Goal: Task Accomplishment & Management: Complete application form

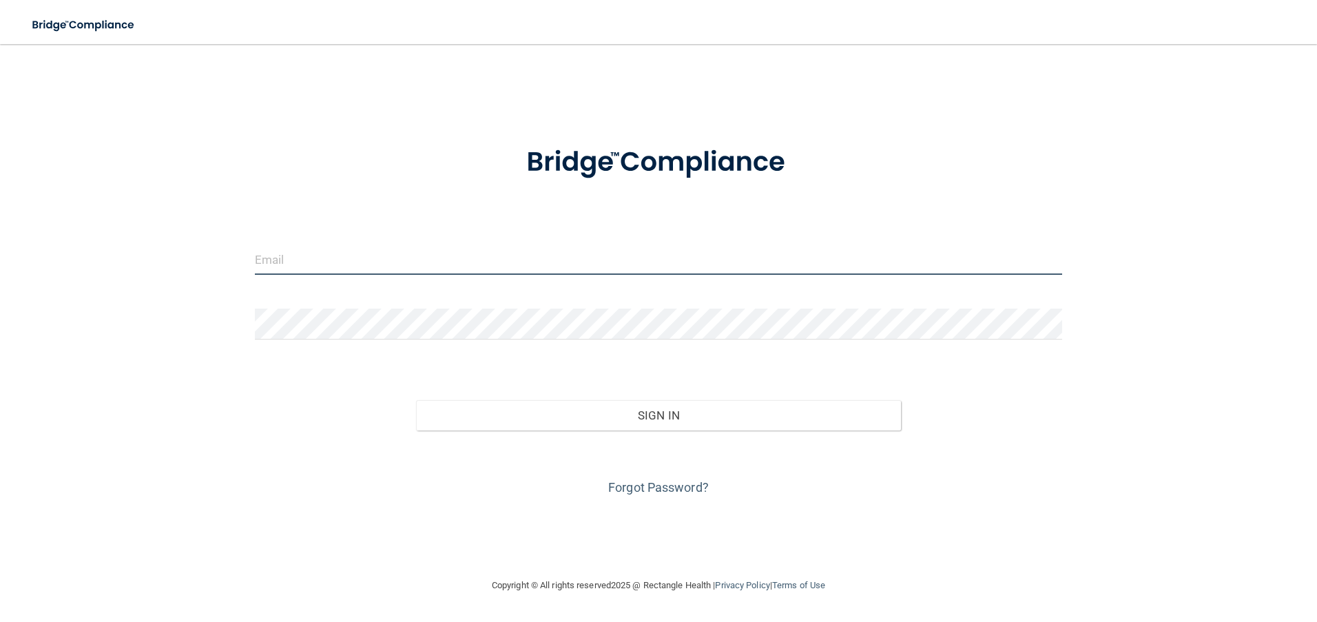
click at [333, 255] on input "email" at bounding box center [659, 259] width 808 height 31
type input "[EMAIL_ADDRESS][DOMAIN_NAME]"
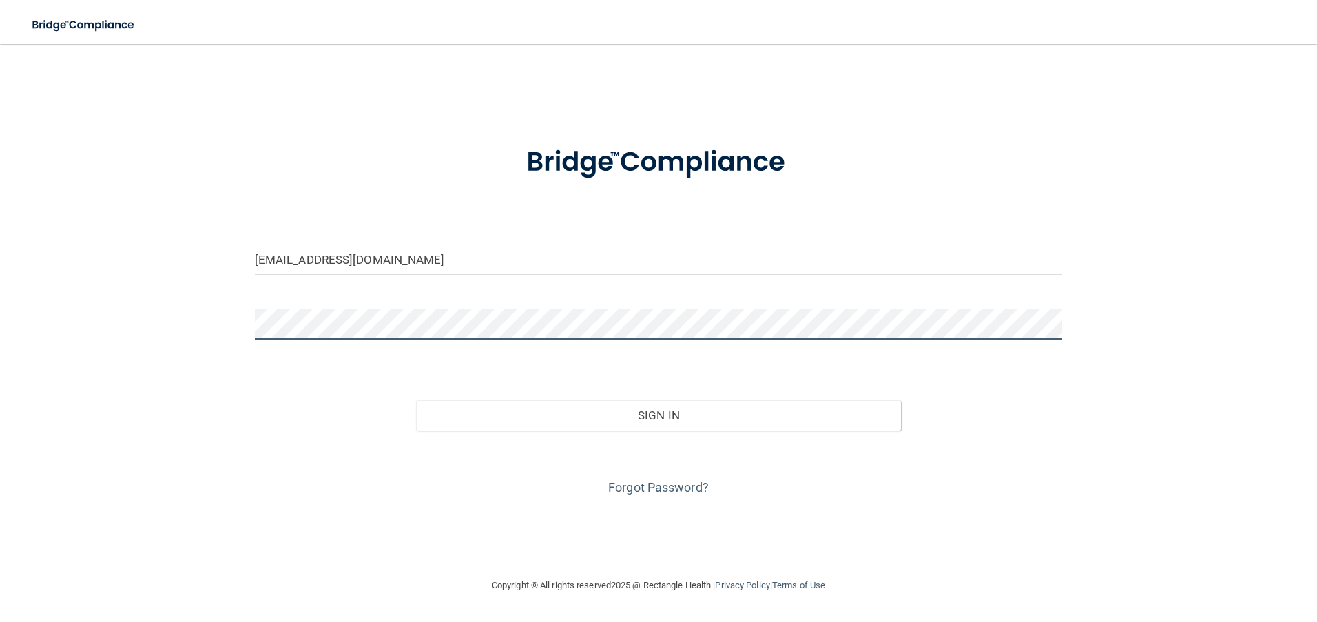
click at [416, 400] on button "Sign In" at bounding box center [658, 415] width 485 height 30
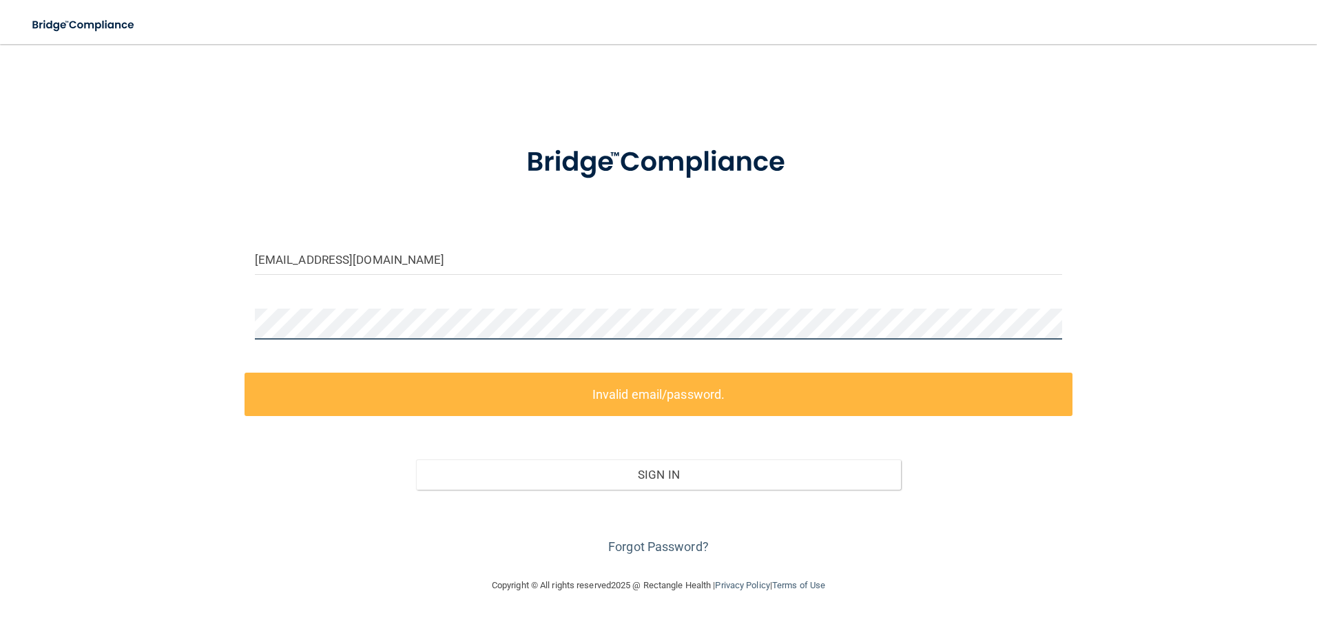
click at [0, 222] on html "Toggle navigation Manage My Enterprise Manage My Location [EMAIL_ADDRESS][DOMAI…" at bounding box center [658, 311] width 1317 height 622
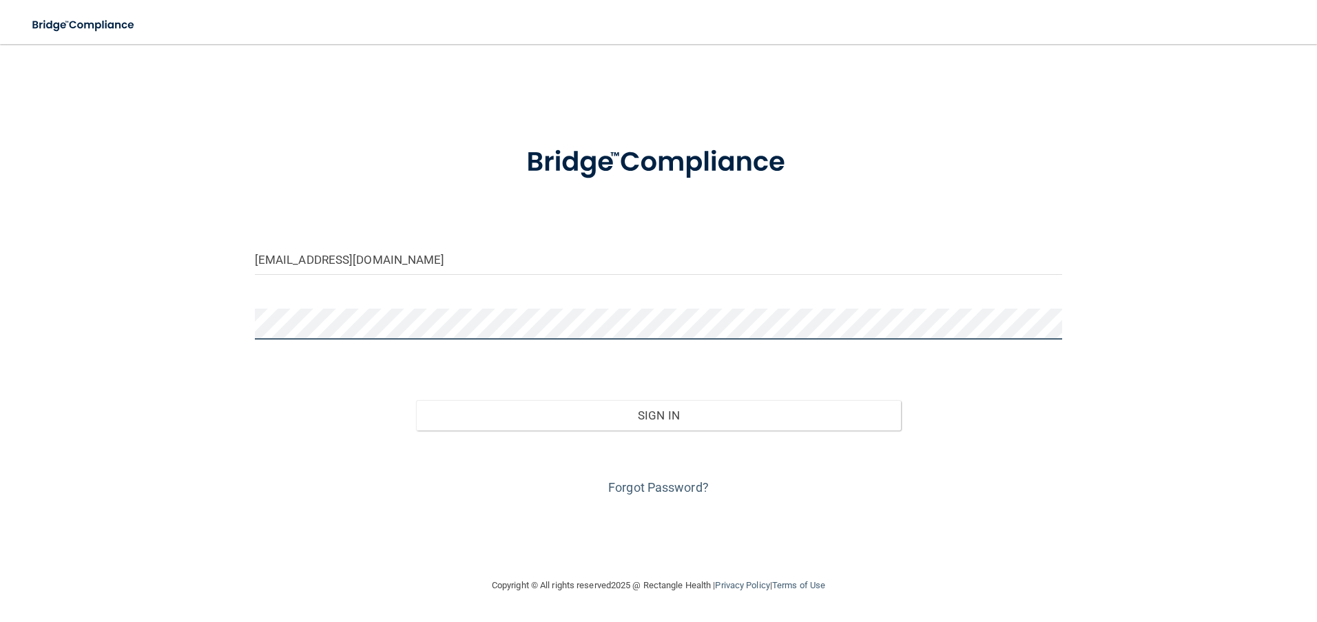
click at [416, 400] on button "Sign In" at bounding box center [658, 415] width 485 height 30
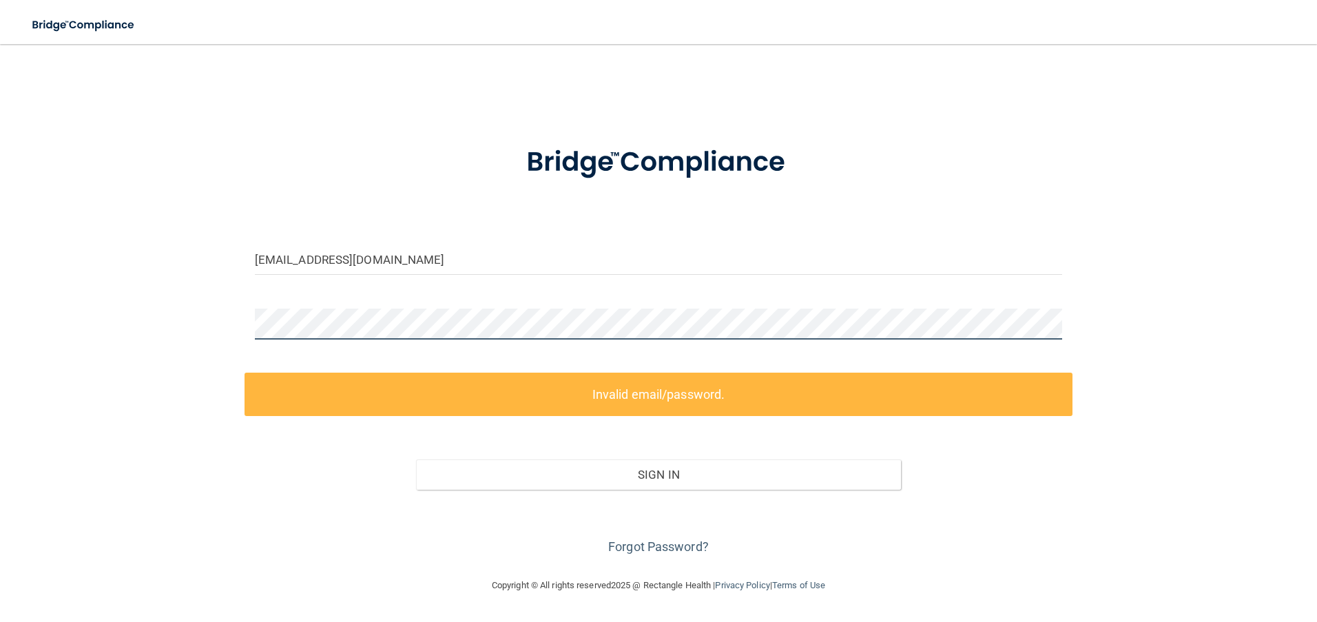
click at [0, 218] on html "Toggle navigation Manage My Enterprise Manage My Location [EMAIL_ADDRESS][DOMAI…" at bounding box center [658, 311] width 1317 height 622
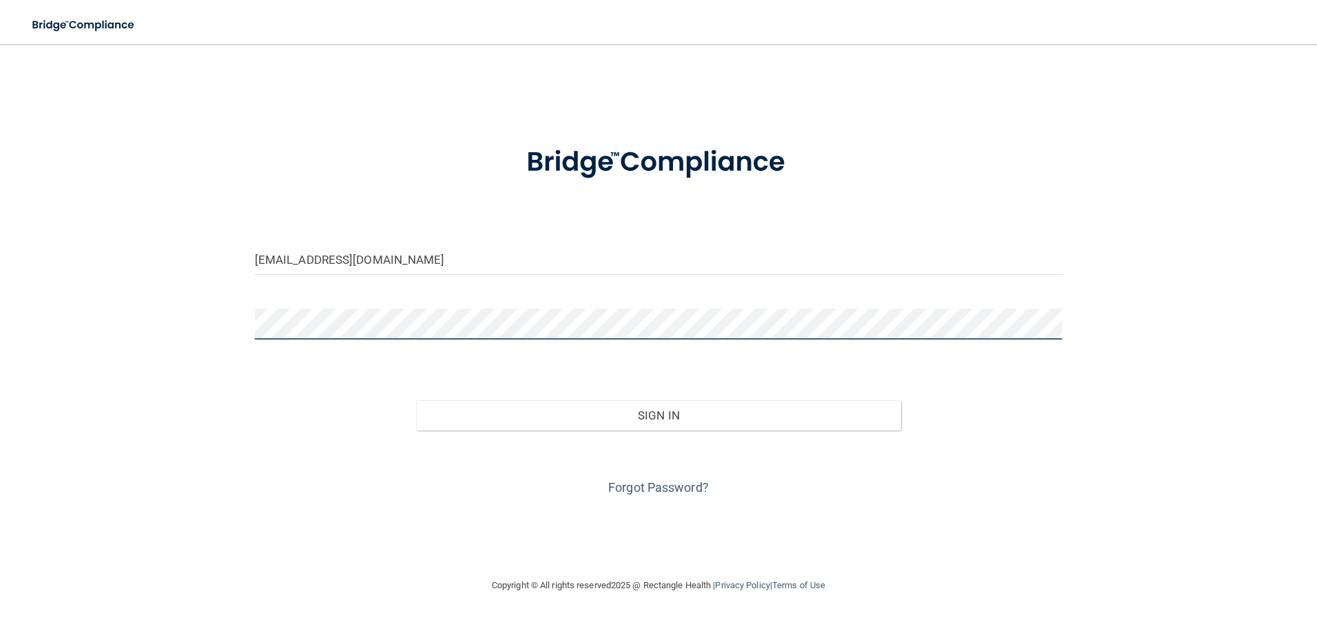
click at [416, 400] on button "Sign In" at bounding box center [658, 415] width 485 height 30
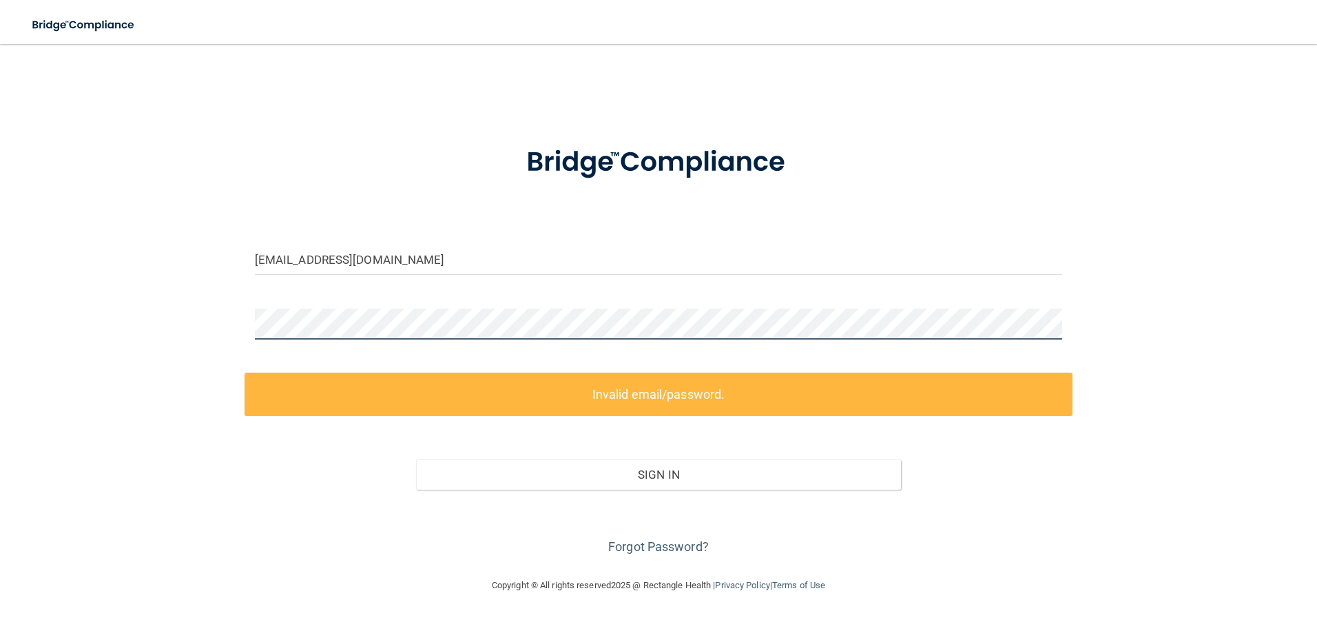
click at [36, 307] on div "[EMAIL_ADDRESS][DOMAIN_NAME] Invalid email/password. You don't have permission …" at bounding box center [659, 310] width 1262 height 505
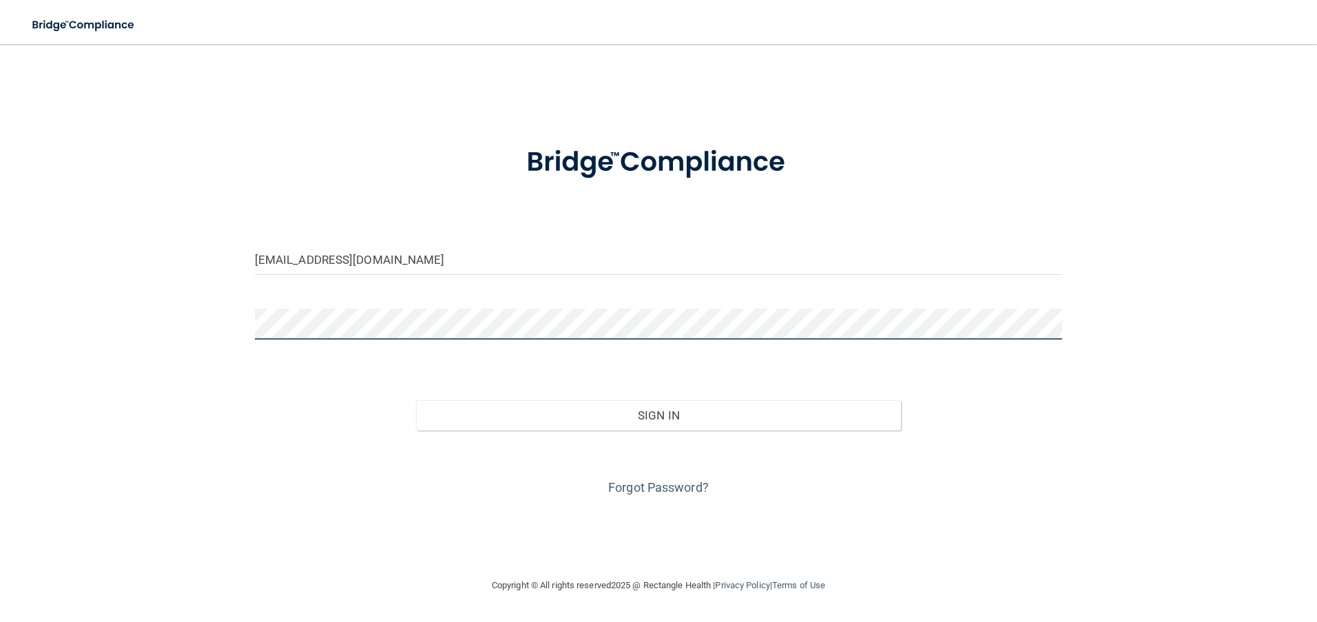
click at [416, 400] on button "Sign In" at bounding box center [658, 415] width 485 height 30
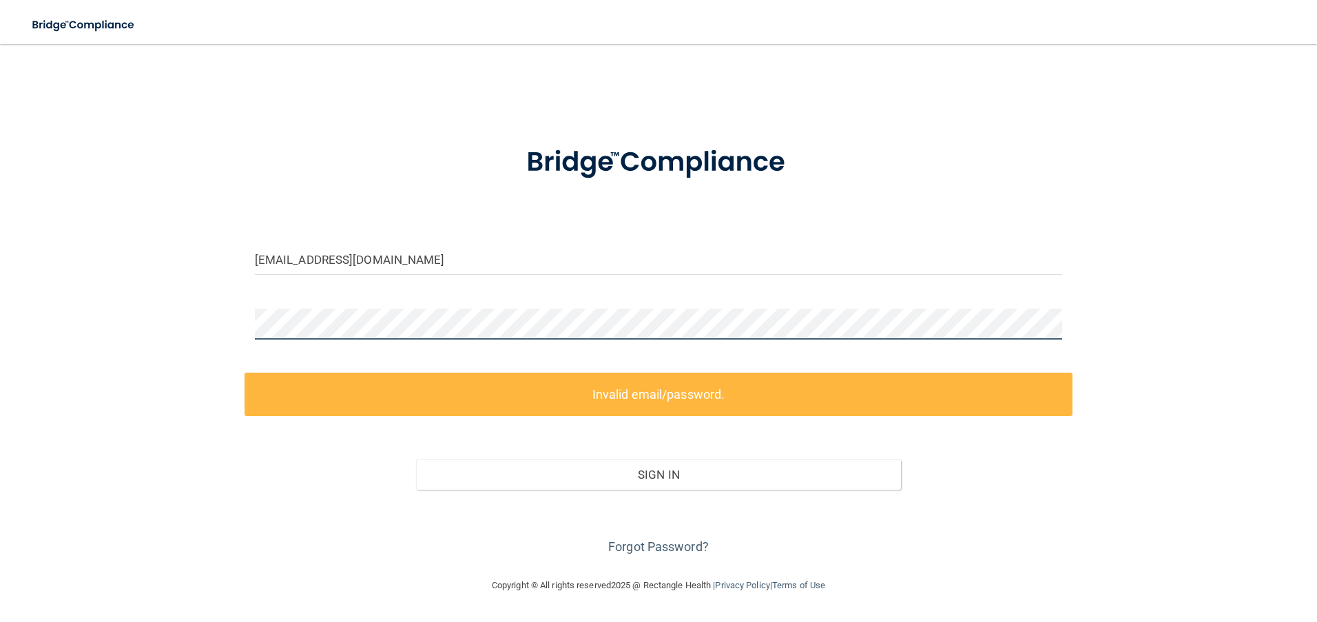
click at [0, 218] on html "Toggle navigation Manage My Enterprise Manage My Location [EMAIL_ADDRESS][DOMAI…" at bounding box center [658, 311] width 1317 height 622
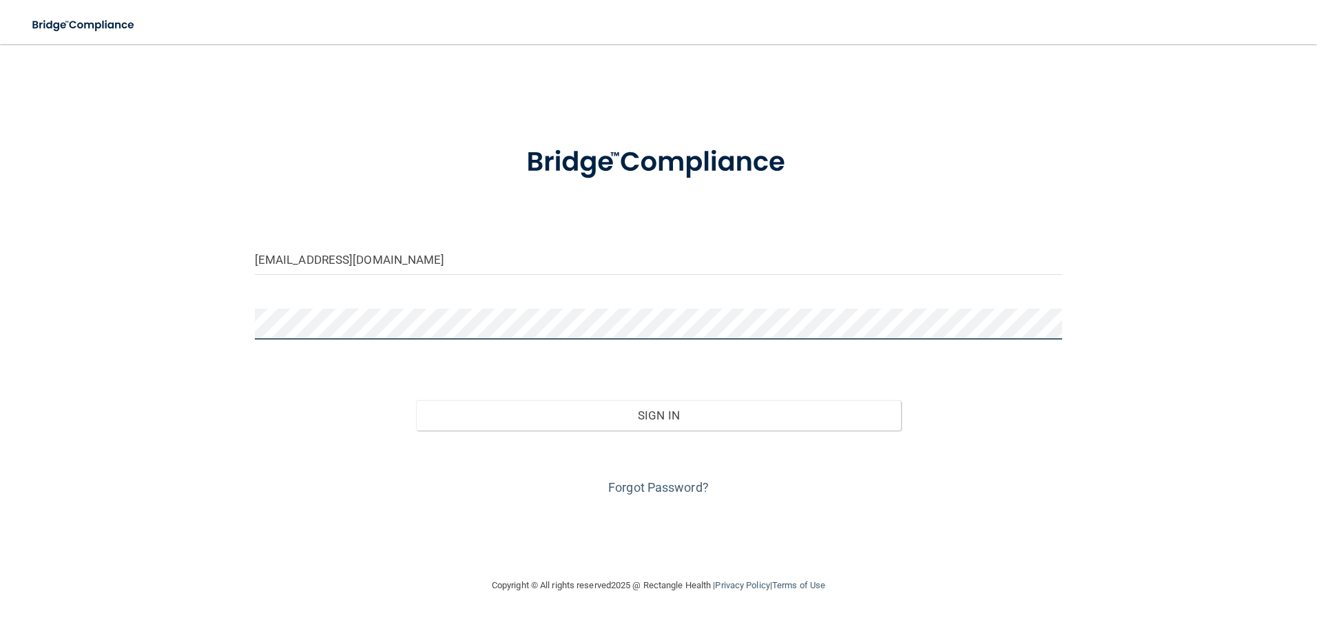
click at [416, 400] on button "Sign In" at bounding box center [658, 415] width 485 height 30
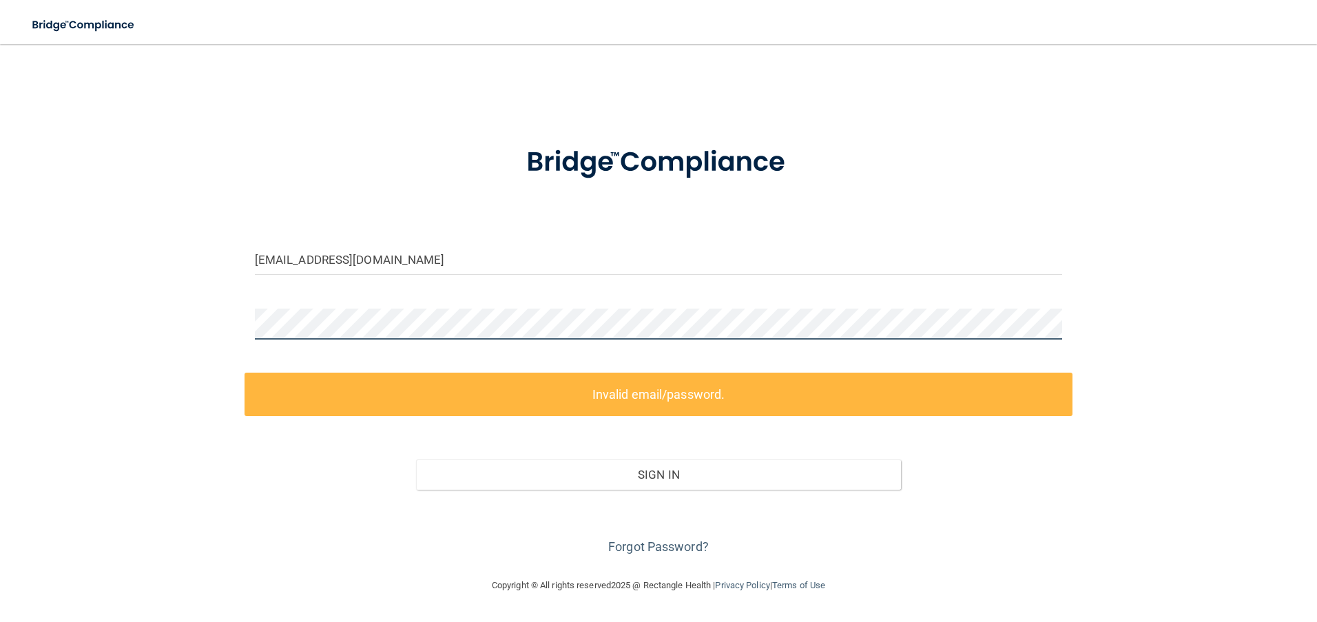
click at [0, 199] on html "Toggle navigation Manage My Enterprise Manage My Location ssaschoff@omahaeye.co…" at bounding box center [658, 311] width 1317 height 622
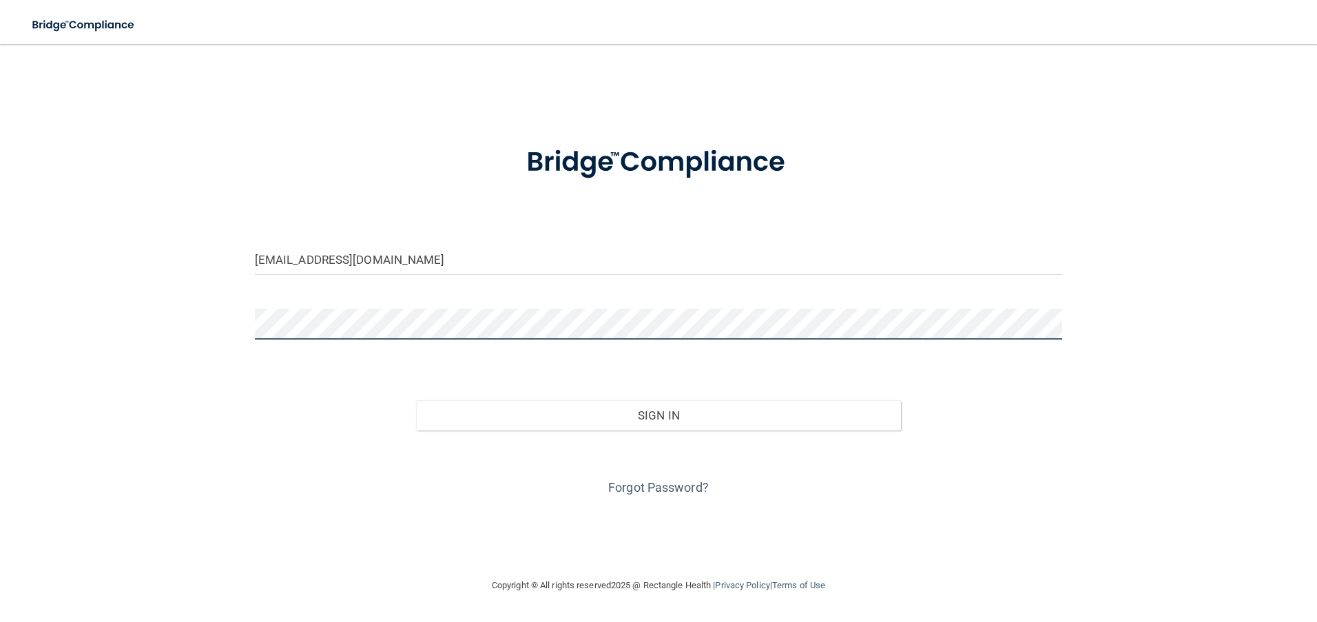
click at [416, 400] on button "Sign In" at bounding box center [658, 415] width 485 height 30
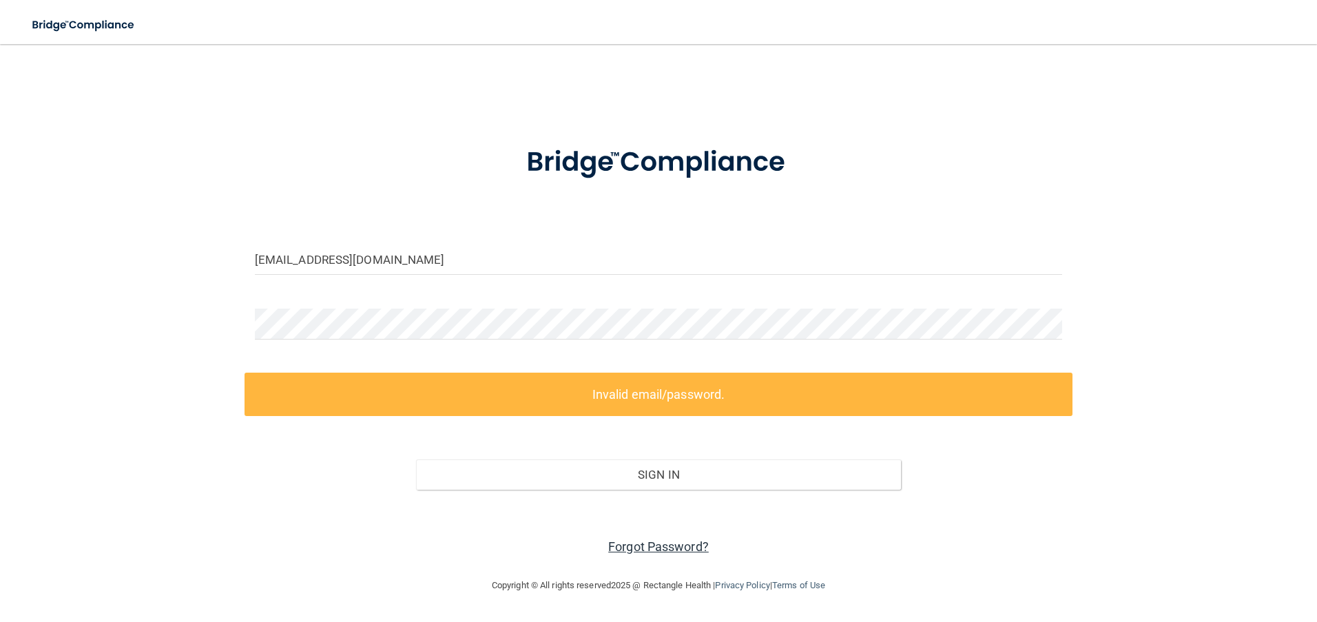
click at [659, 545] on link "Forgot Password?" at bounding box center [658, 546] width 101 height 14
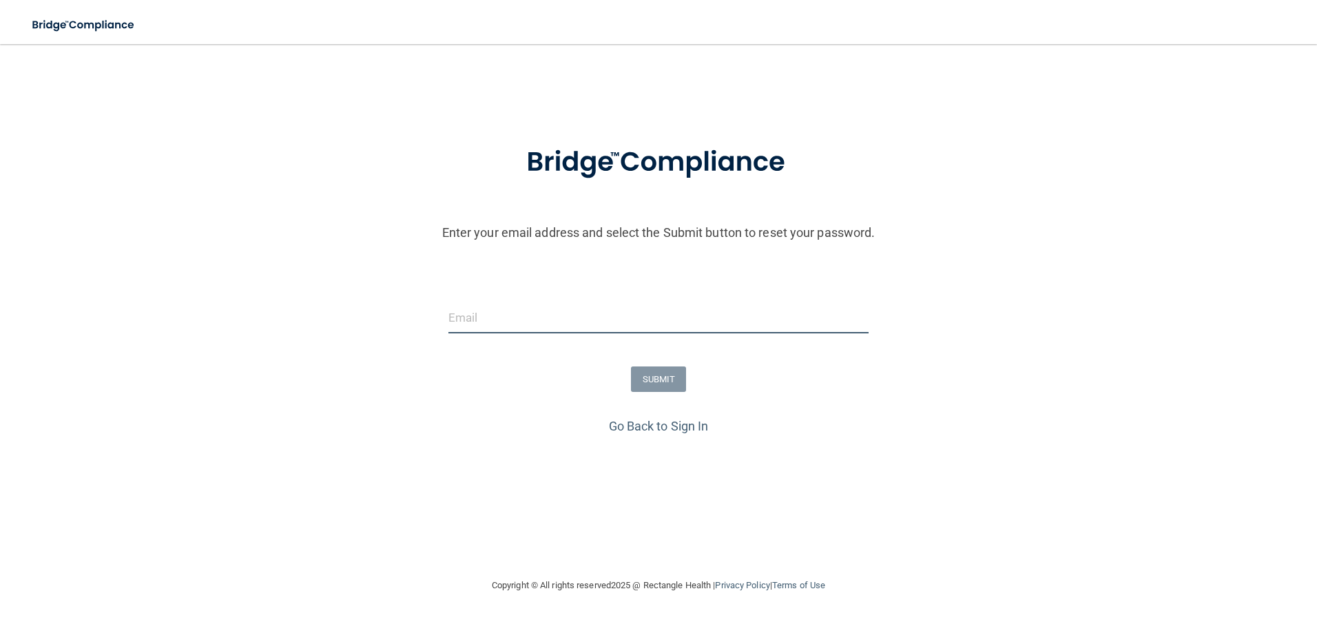
click at [521, 324] on input "email" at bounding box center [658, 317] width 421 height 31
type input "[EMAIL_ADDRESS][DOMAIN_NAME]"
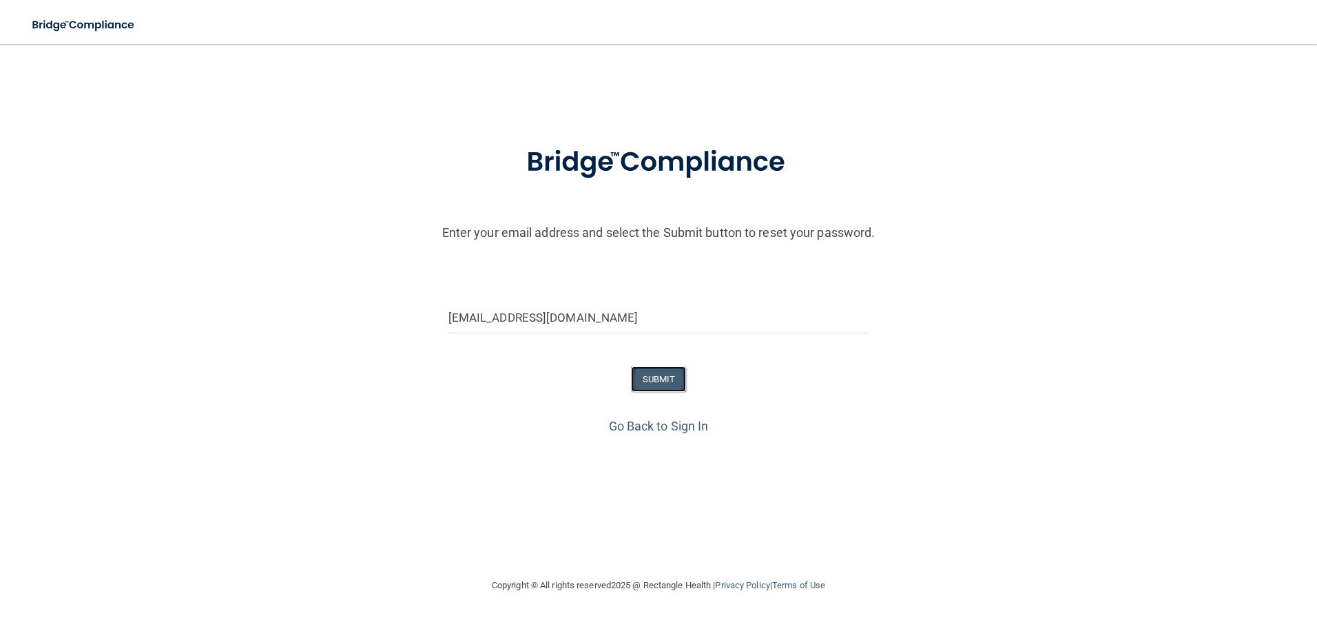
click at [665, 379] on button "SUBMIT" at bounding box center [659, 378] width 56 height 25
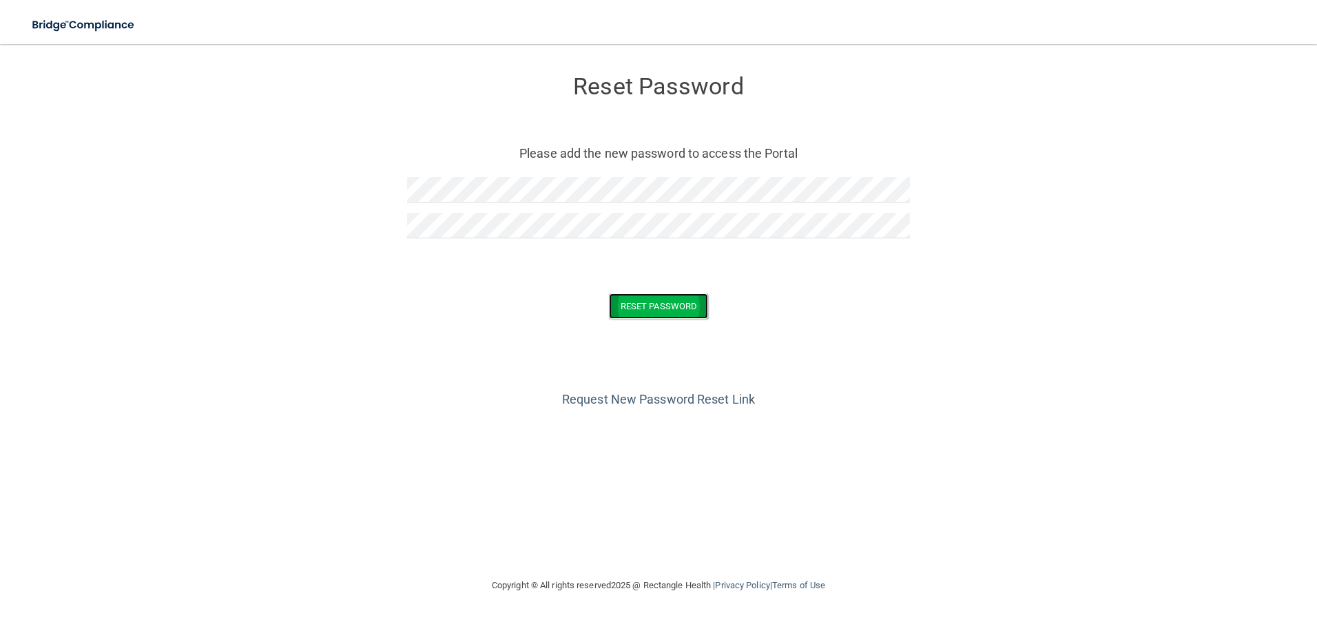
click at [685, 301] on button "Reset Password" at bounding box center [658, 305] width 99 height 25
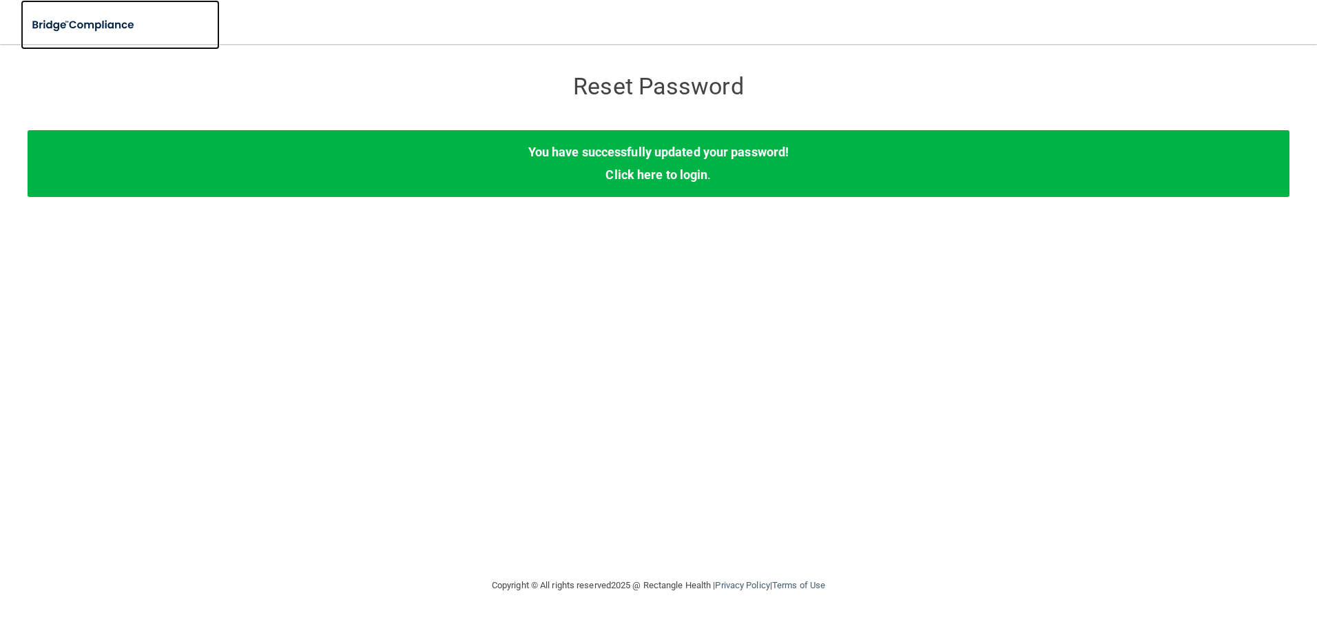
click at [59, 19] on img at bounding box center [84, 25] width 127 height 28
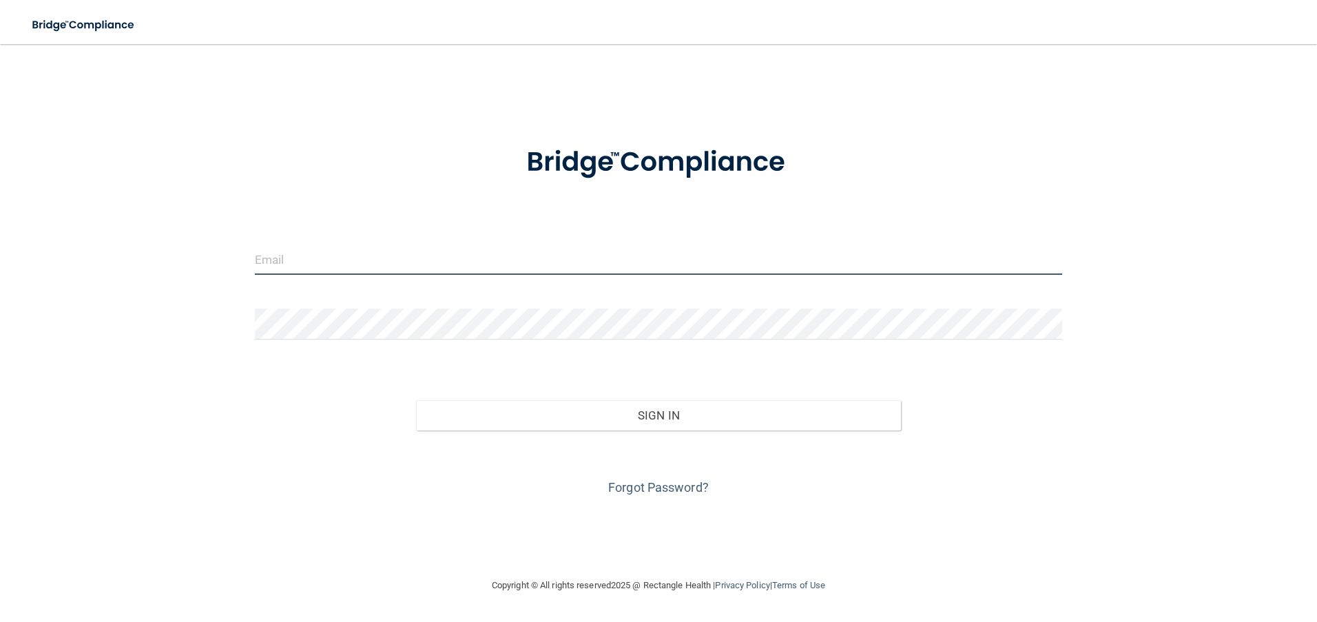
click at [377, 261] on input "email" at bounding box center [659, 259] width 808 height 31
type input "[EMAIL_ADDRESS][DOMAIN_NAME]"
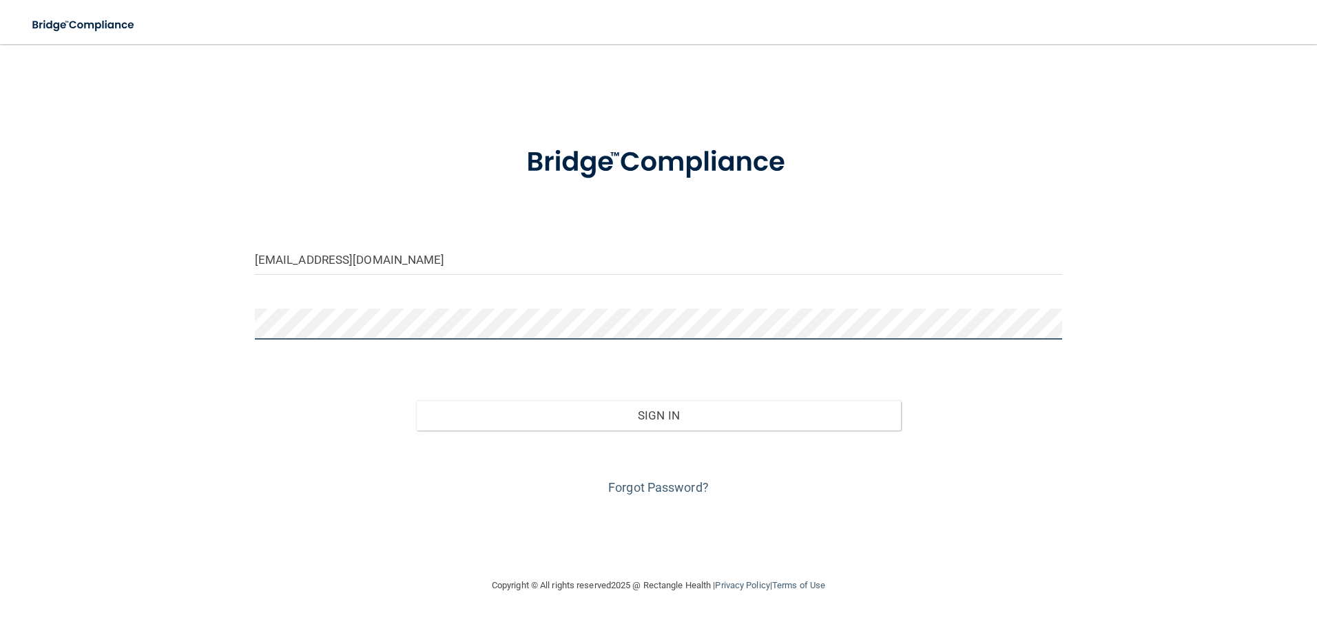
click at [416, 400] on button "Sign In" at bounding box center [658, 415] width 485 height 30
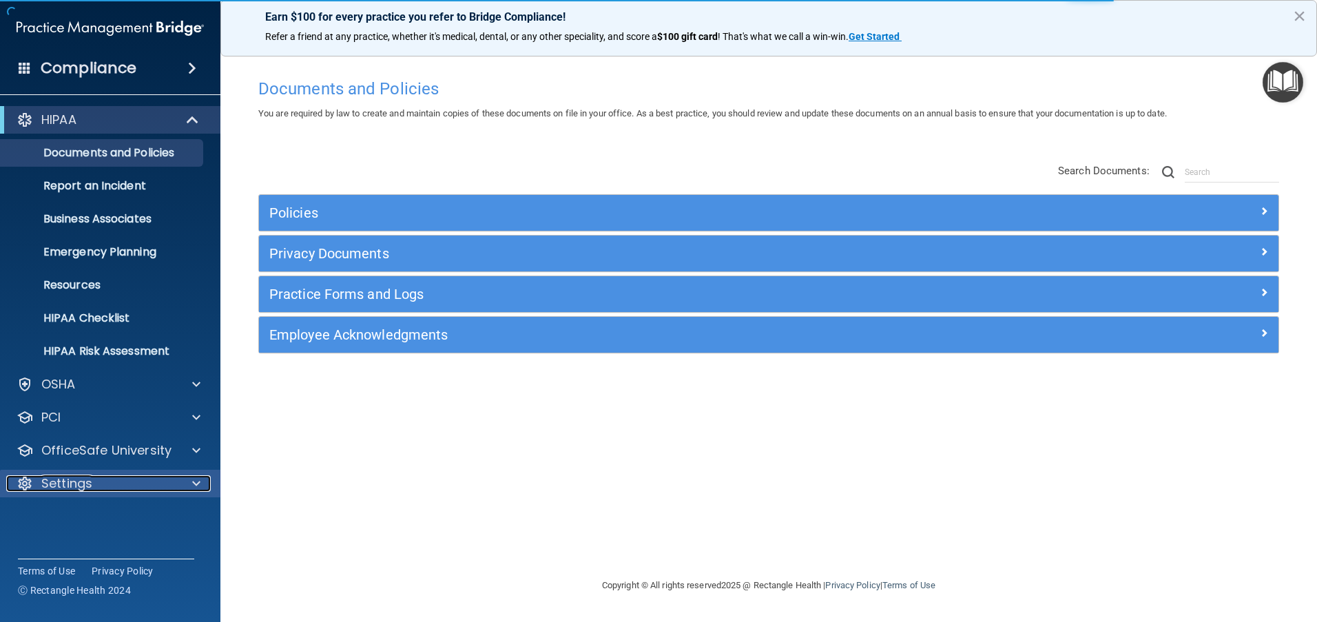
click at [189, 477] on div at bounding box center [194, 483] width 34 height 17
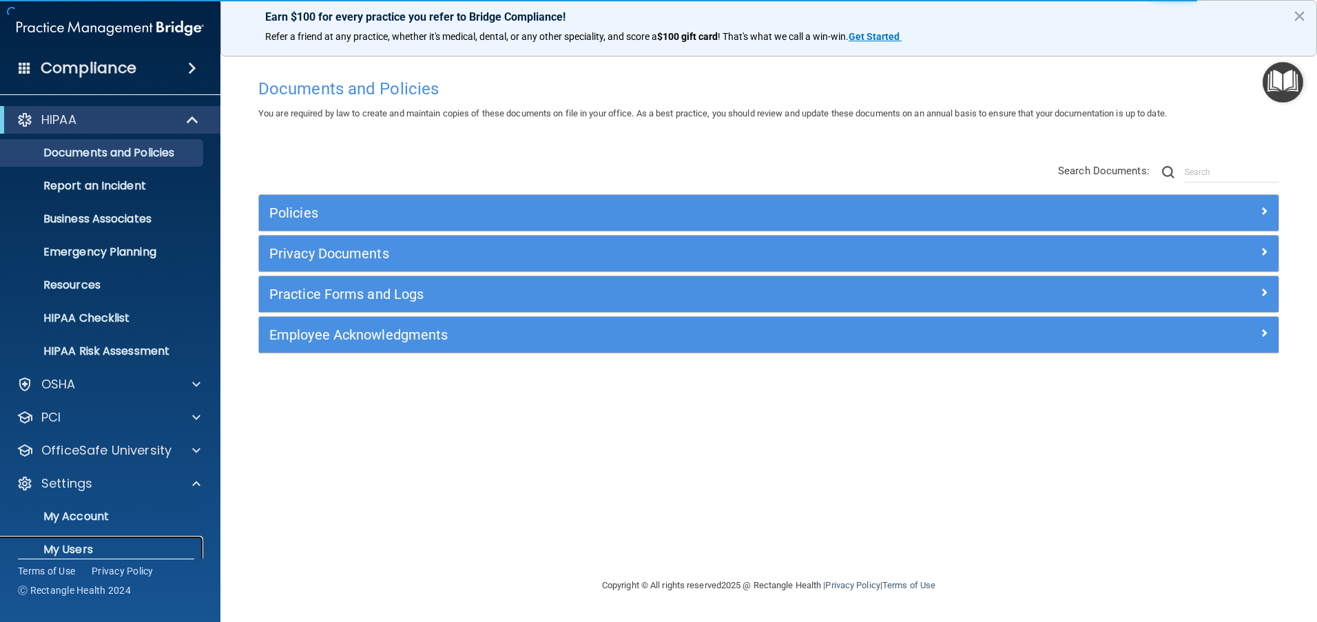
click at [95, 543] on p "My Users" at bounding box center [103, 550] width 188 height 14
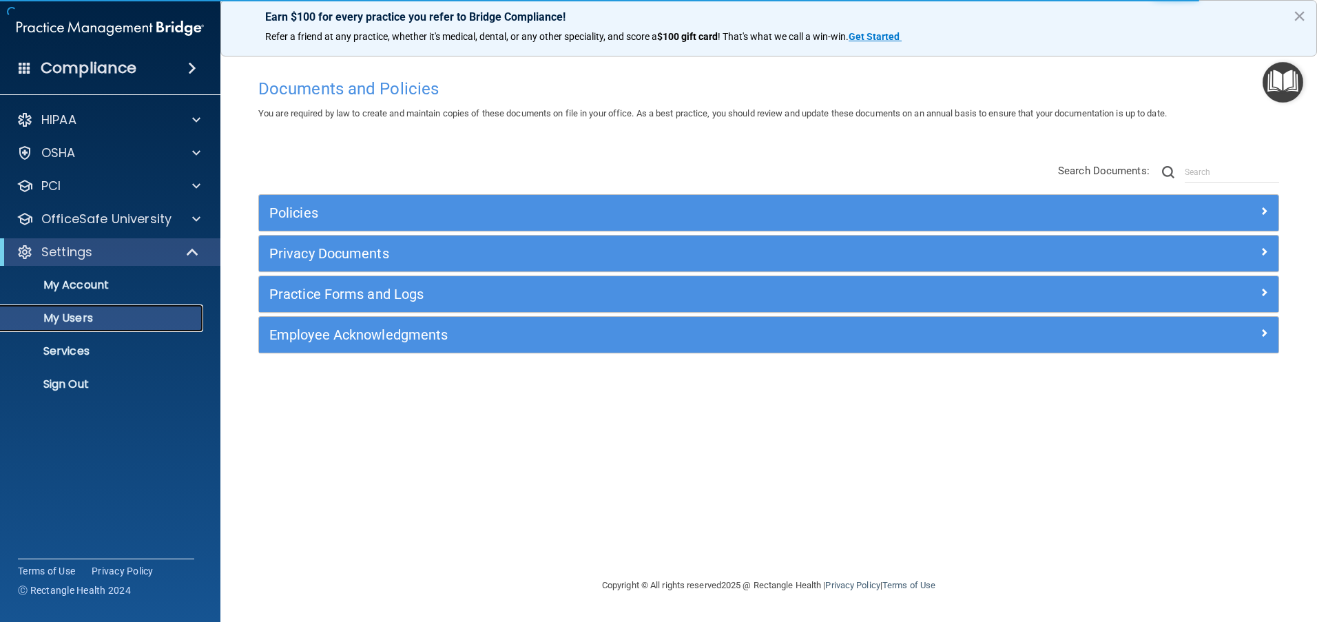
select select "20"
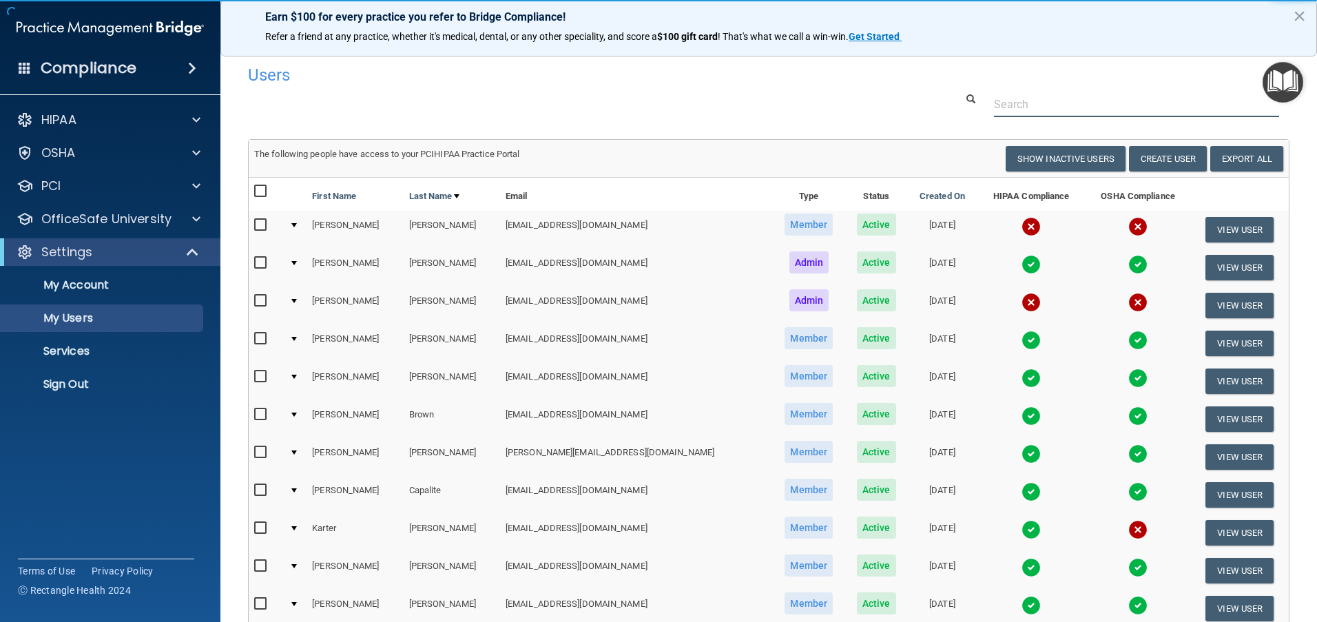
click at [1067, 109] on input "text" at bounding box center [1136, 104] width 285 height 25
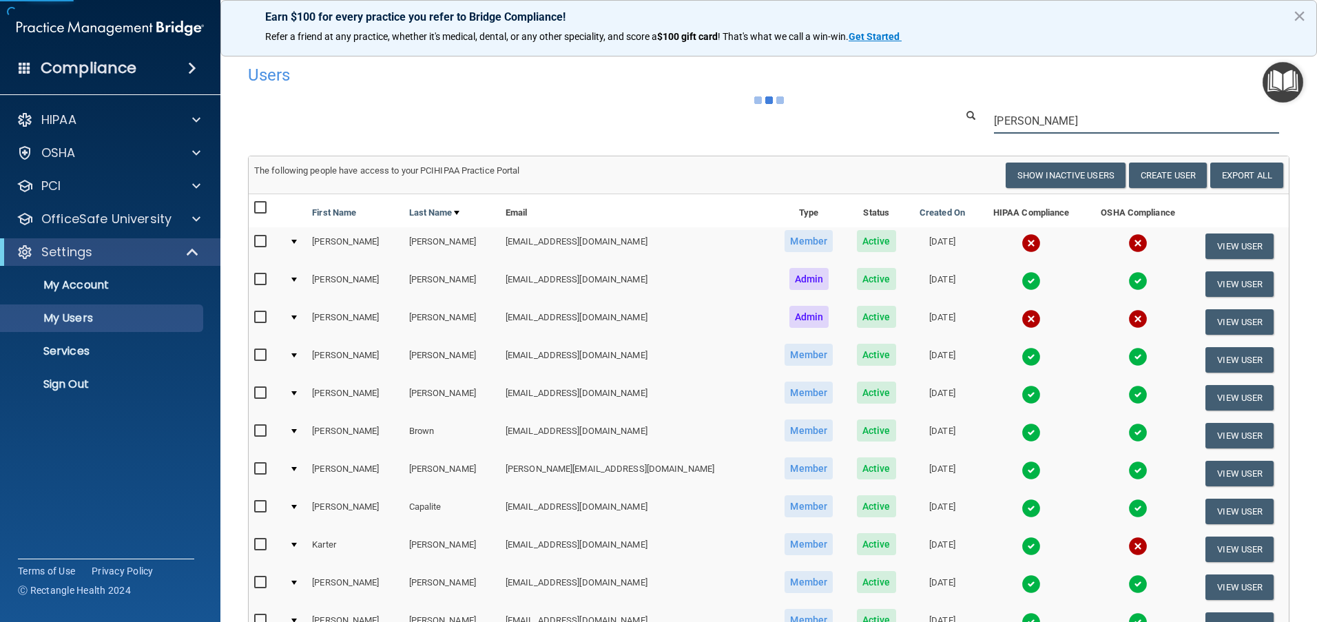
type input "[PERSON_NAME]"
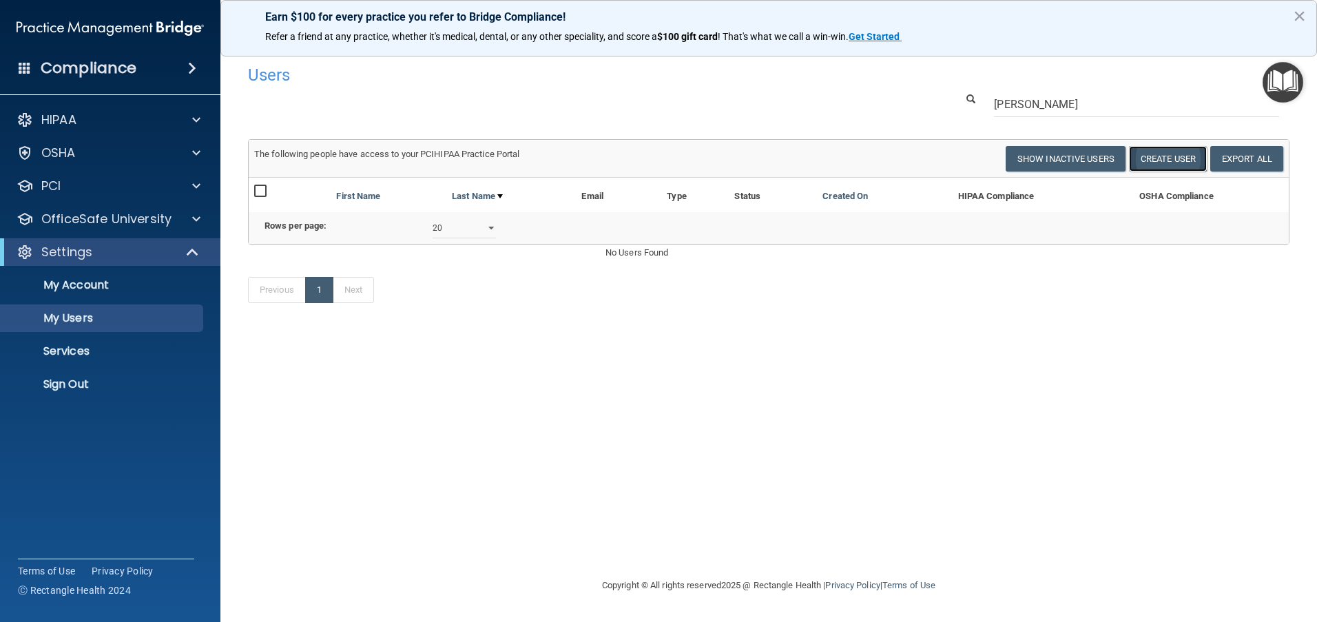
click at [1176, 160] on button "Create User" at bounding box center [1168, 158] width 78 height 25
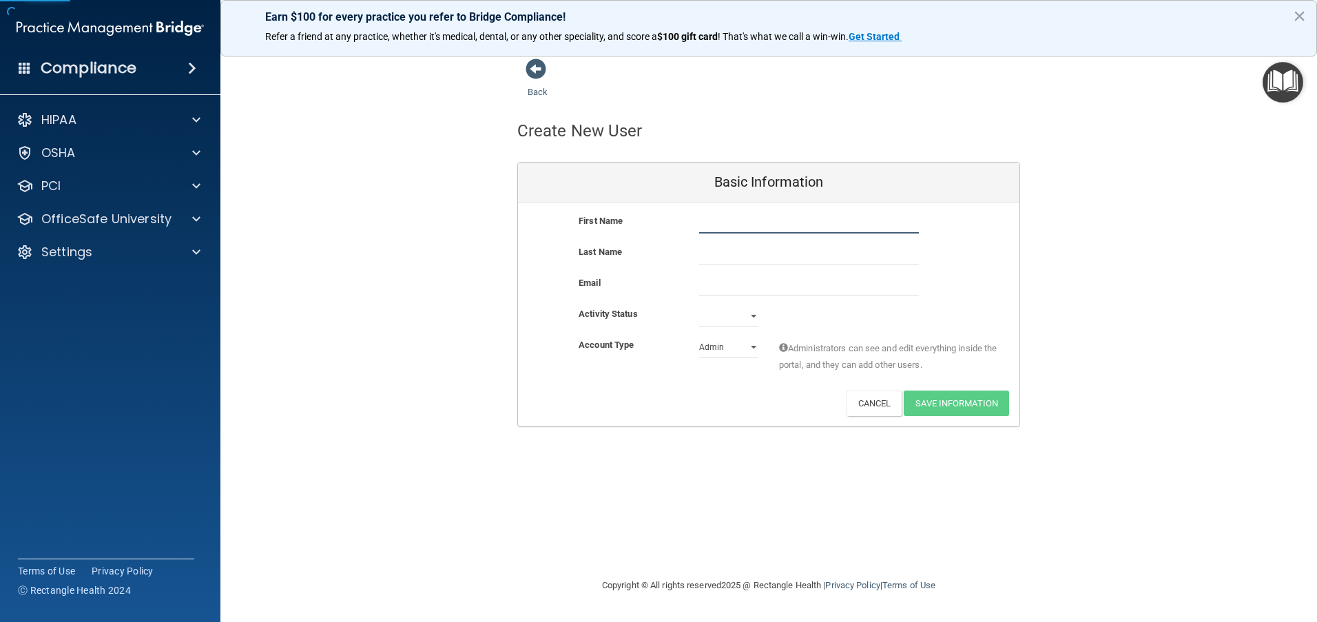
click at [822, 219] on input "text" at bounding box center [809, 223] width 220 height 21
type input "[PERSON_NAME]"
type input "n"
type input "[PERSON_NAME]"
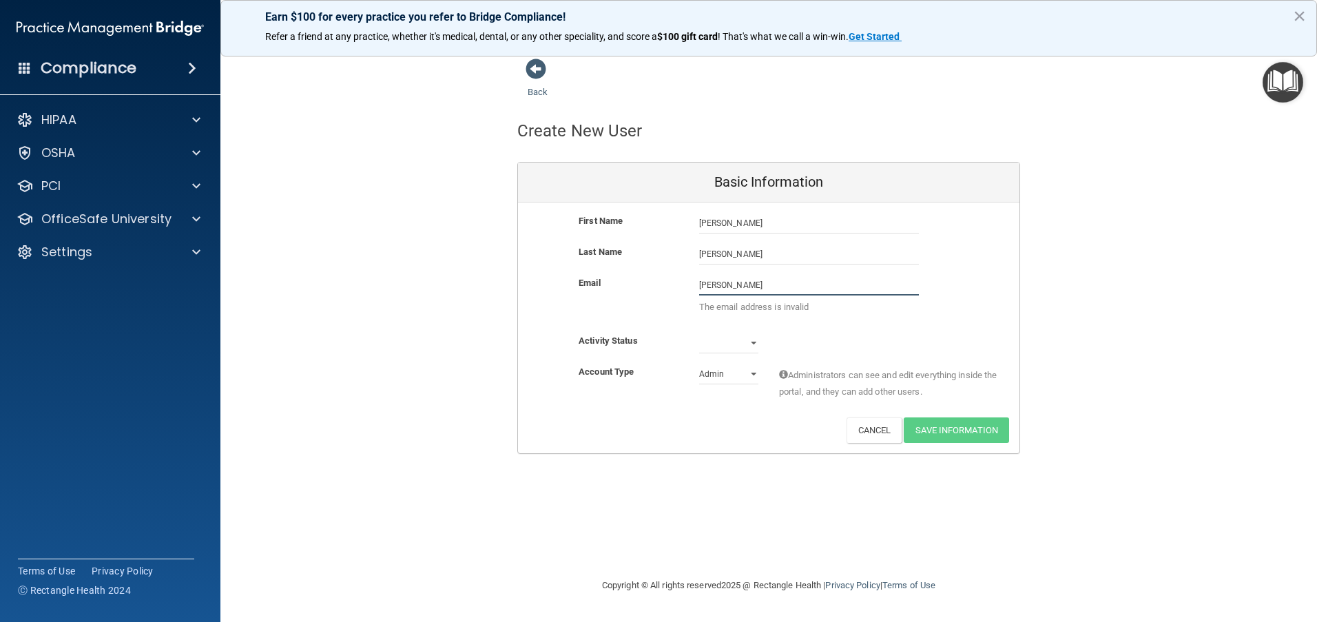
type input "[EMAIL_ADDRESS][DOMAIN_NAME]"
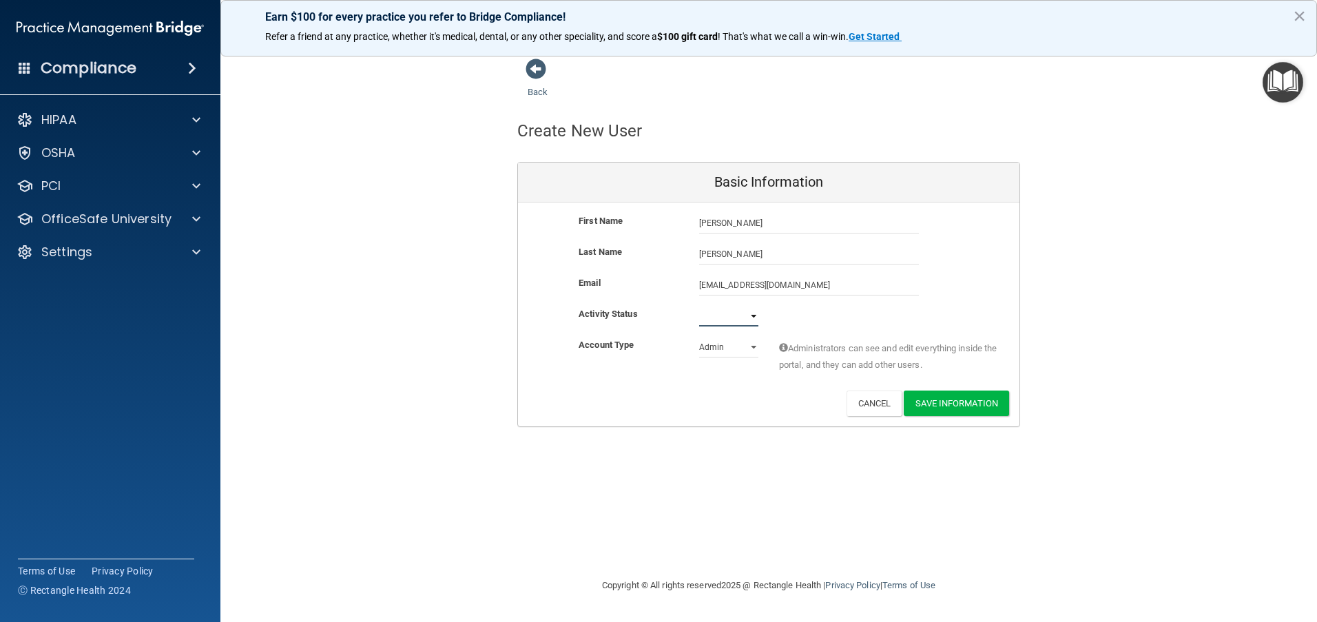
click at [752, 321] on select "Active Inactive" at bounding box center [728, 316] width 59 height 21
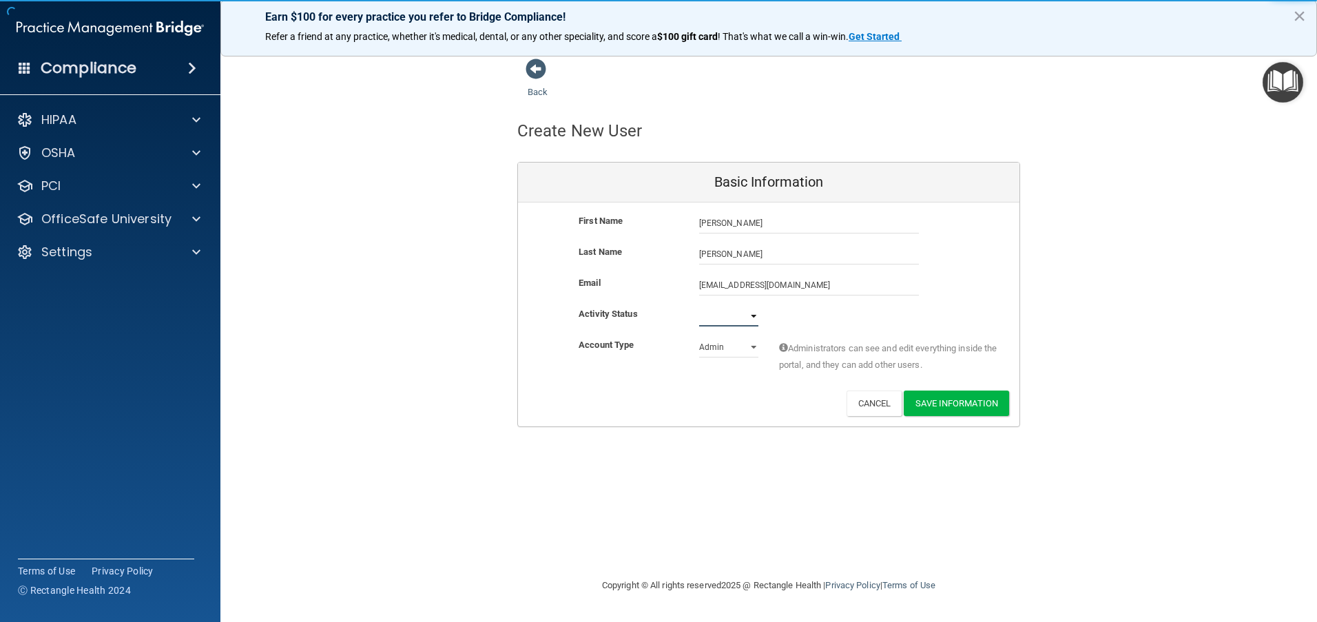
select select "active"
click at [699, 306] on select "Active Inactive" at bounding box center [728, 316] width 59 height 21
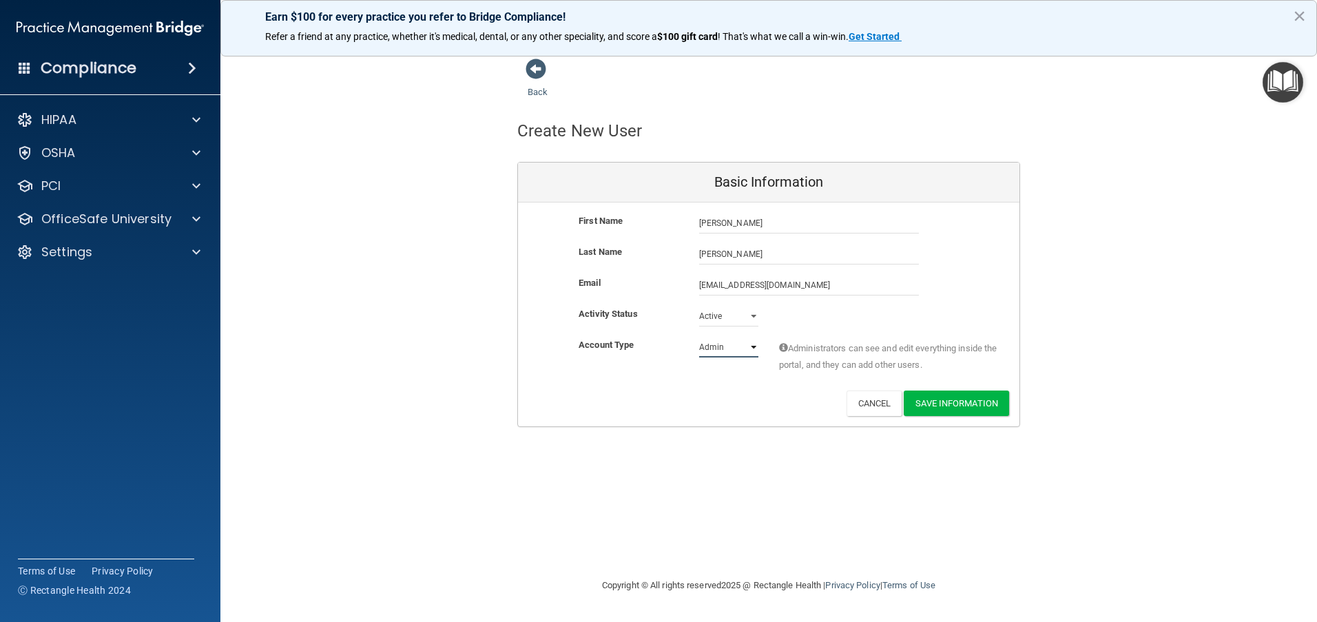
click at [757, 344] on select "Admin Member" at bounding box center [728, 347] width 59 height 21
select select "practice_member"
click at [699, 337] on select "Admin Member" at bounding box center [728, 347] width 59 height 21
click at [975, 400] on button "Save Information" at bounding box center [955, 402] width 105 height 25
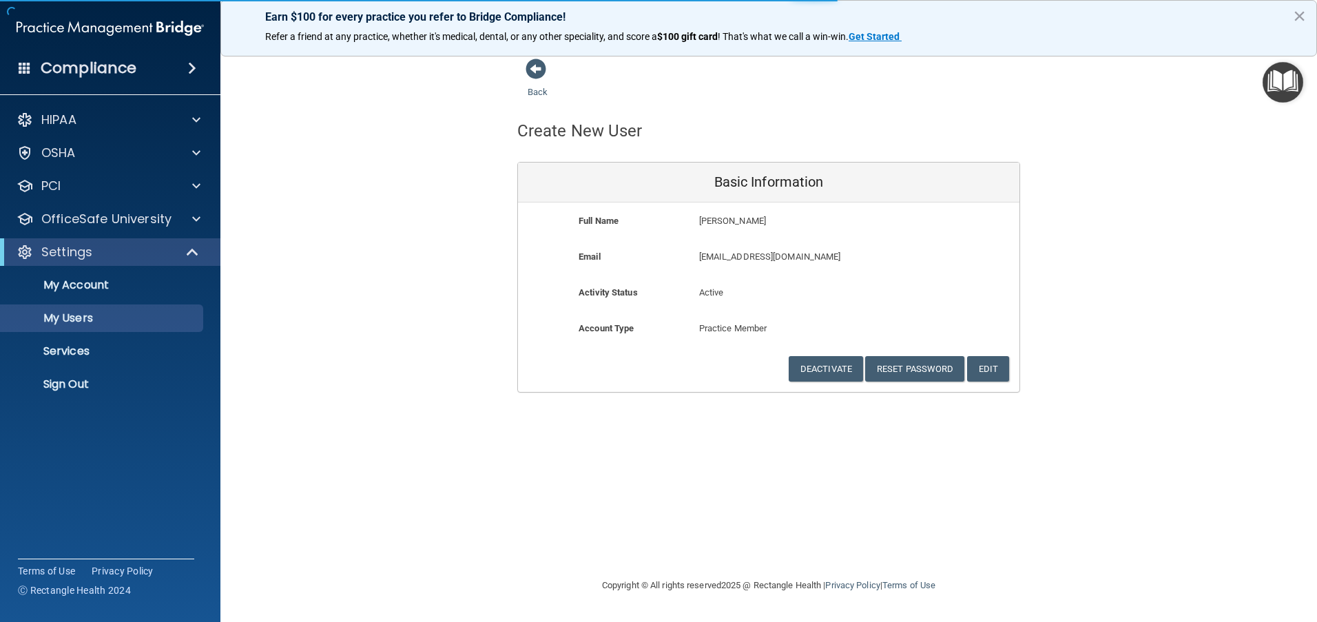
select select "20"
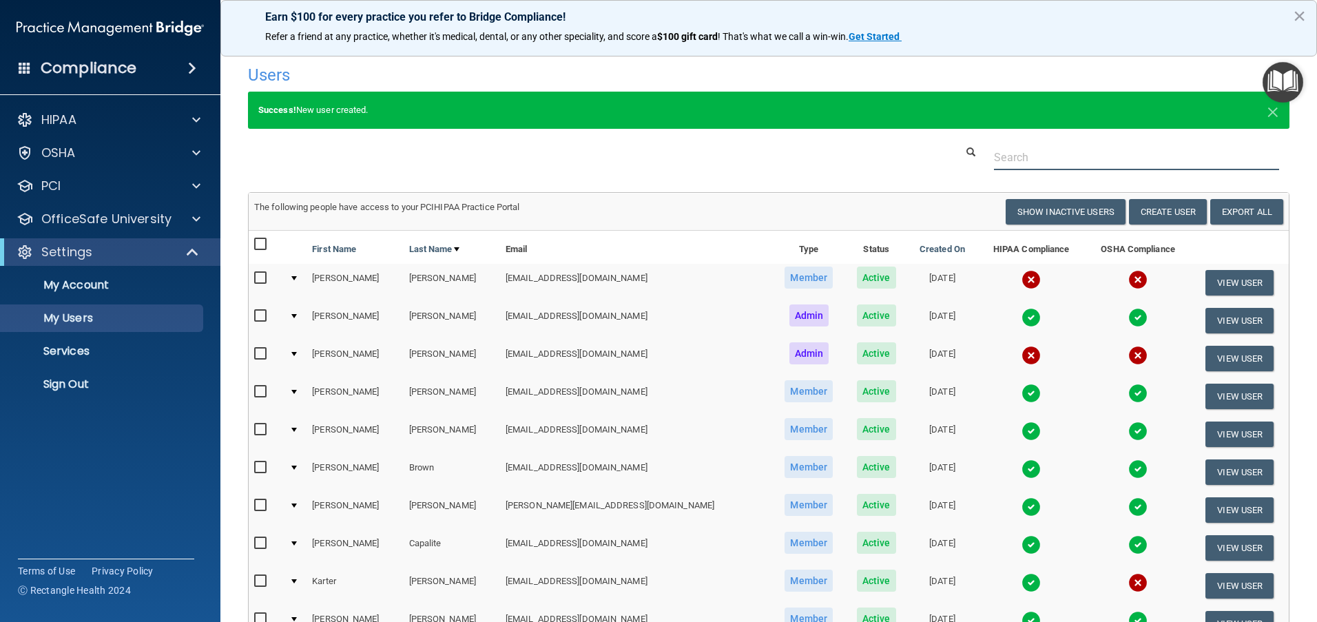
click at [1057, 152] on input "text" at bounding box center [1136, 157] width 285 height 25
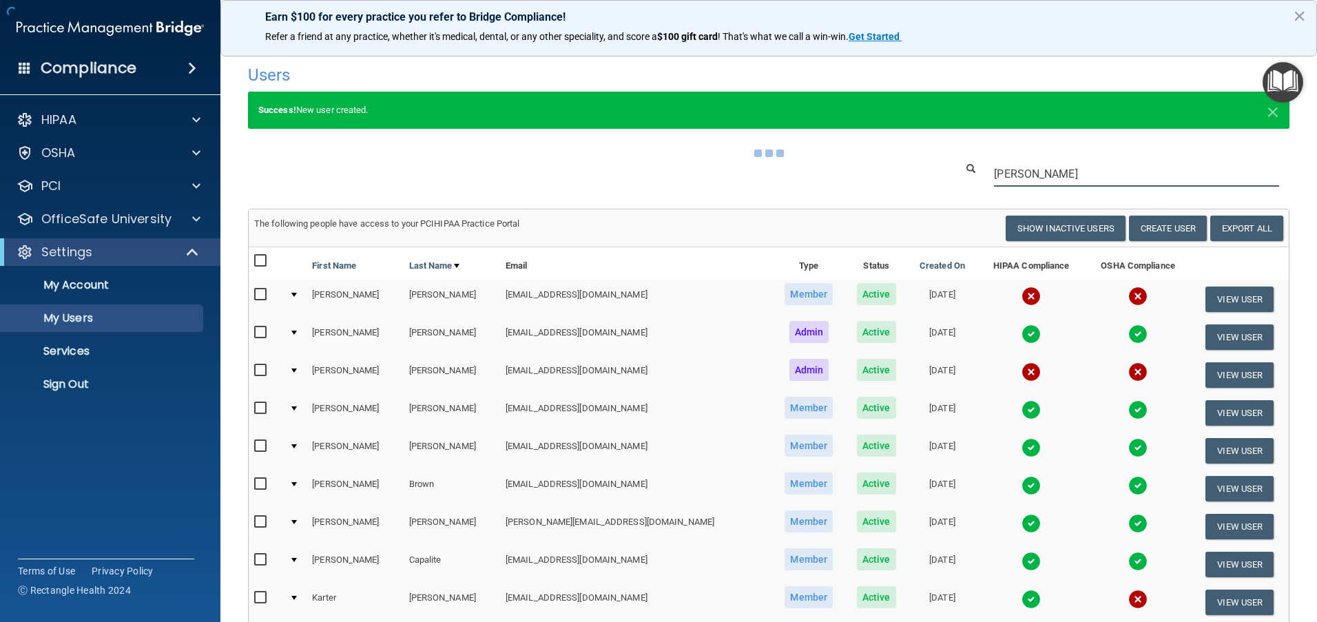
type input "[PERSON_NAME]"
